Goal: Information Seeking & Learning: Learn about a topic

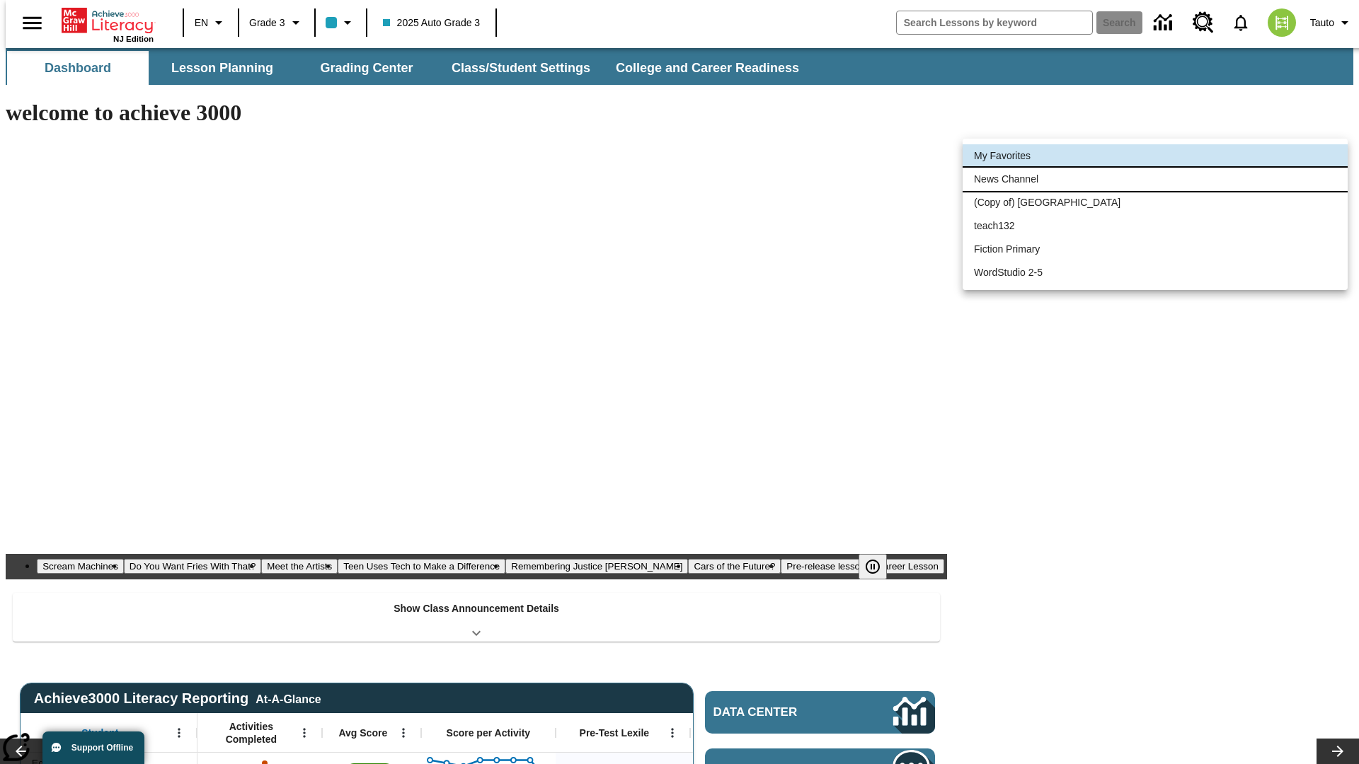
click at [1155, 179] on li "News Channel" at bounding box center [1154, 179] width 385 height 23
type input "120"
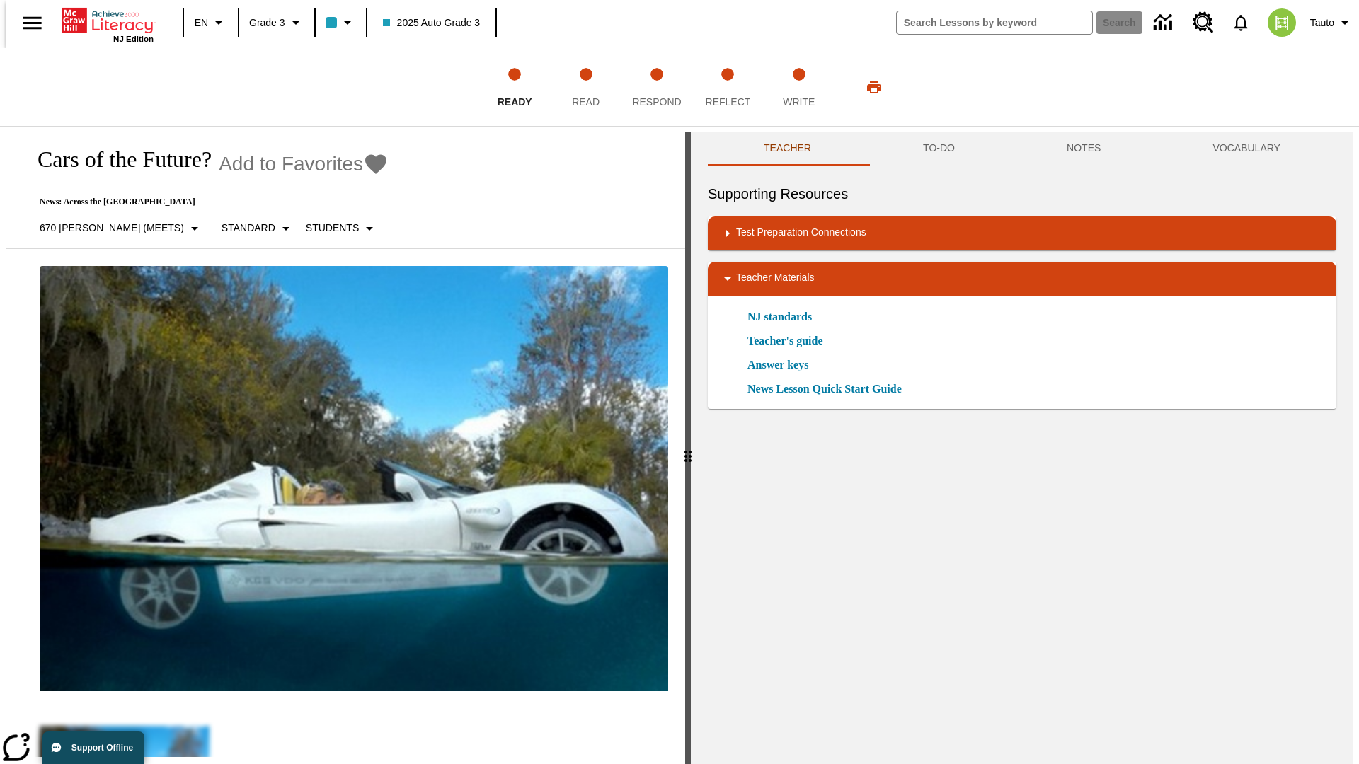
click at [365, 164] on icon "Add to Favorites - Cars of the Future?" at bounding box center [375, 164] width 21 height 20
